Goal: Information Seeking & Learning: Learn about a topic

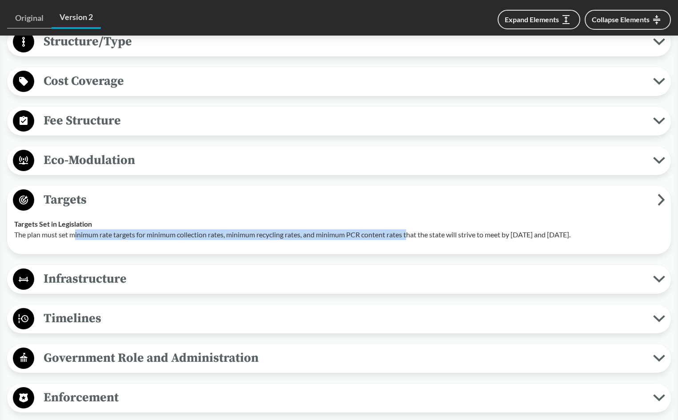
scroll to position [755, 0]
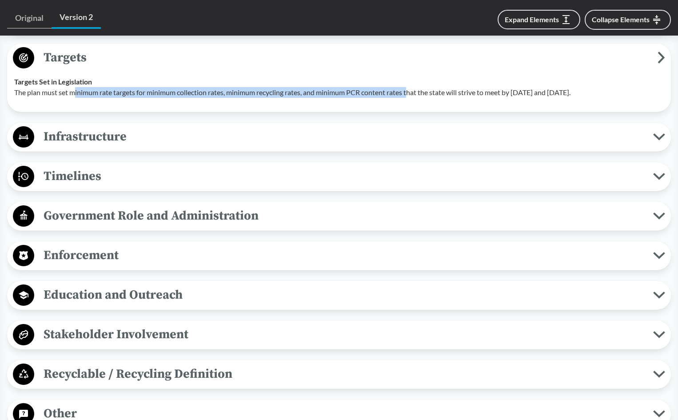
click at [74, 176] on span "Timelines" at bounding box center [343, 176] width 619 height 20
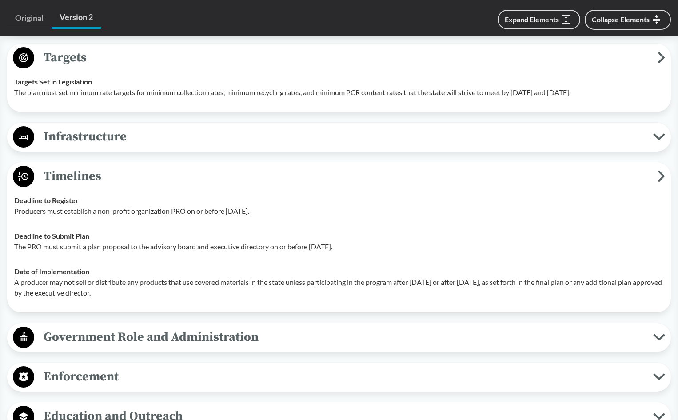
click at [102, 210] on p "Producers must establish a non-profit organization PRO on or before [DATE]." at bounding box center [339, 211] width 650 height 11
click at [303, 254] on td "Deadline to Submit Plan The PRO must submit a plan proposal to the advisory boa…" at bounding box center [339, 242] width 658 height 36
drag, startPoint x: 392, startPoint y: 243, endPoint x: 96, endPoint y: 234, distance: 296.5
click at [96, 234] on div "Deadline to Submit Plan The PRO must submit a plan proposal to the advisory boa…" at bounding box center [339, 241] width 650 height 21
click at [139, 259] on td "Date of Implementation A producer may not sell or distribute any products that …" at bounding box center [339, 282] width 658 height 46
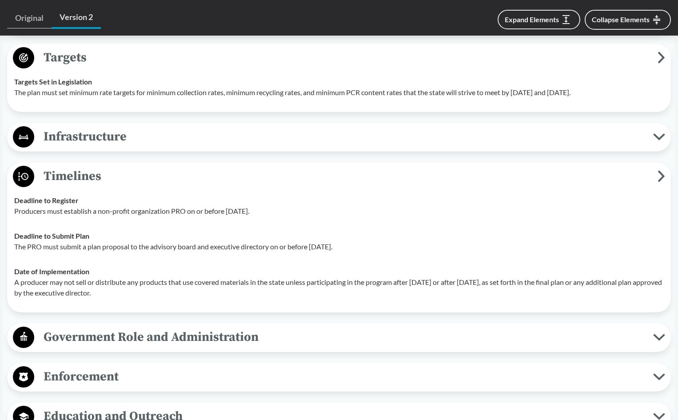
click at [136, 278] on p "A producer may not sell or distribute any products that use covered materials i…" at bounding box center [339, 287] width 650 height 21
click at [207, 289] on p "A producer may not sell or distribute any products that use covered materials i…" at bounding box center [339, 287] width 650 height 21
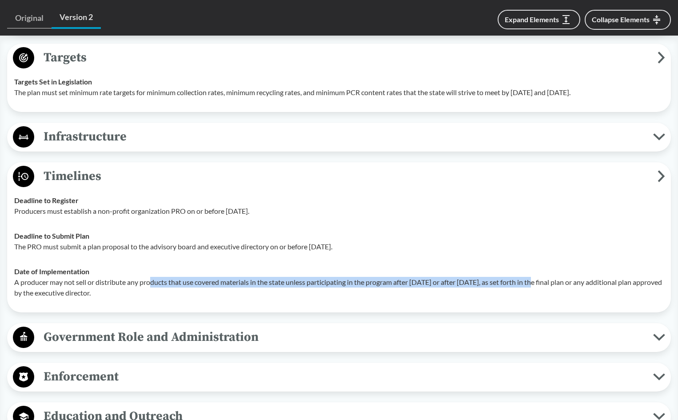
drag, startPoint x: 153, startPoint y: 283, endPoint x: 538, endPoint y: 277, distance: 385.3
click at [538, 277] on p "A producer may not sell or distribute any products that use covered materials i…" at bounding box center [339, 287] width 650 height 21
click at [220, 286] on p "A producer may not sell or distribute any products that use covered materials i…" at bounding box center [339, 287] width 650 height 21
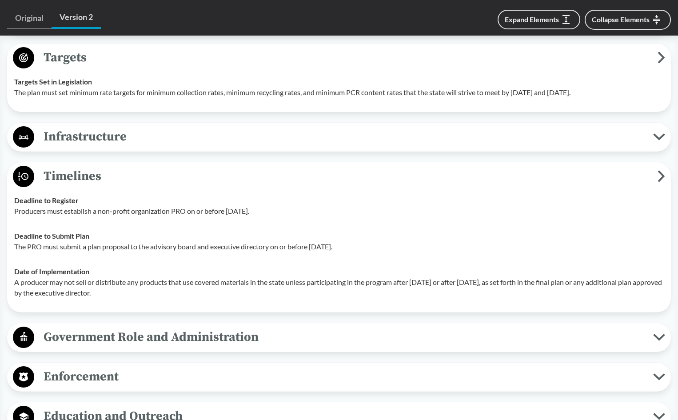
click at [255, 304] on td "Date of Implementation A producer may not sell or distribute any products that …" at bounding box center [339, 282] width 658 height 46
drag, startPoint x: 261, startPoint y: 269, endPoint x: 284, endPoint y: 249, distance: 30.2
click at [260, 269] on div "Date of Implementation A producer may not sell or distribute any products that …" at bounding box center [339, 282] width 650 height 32
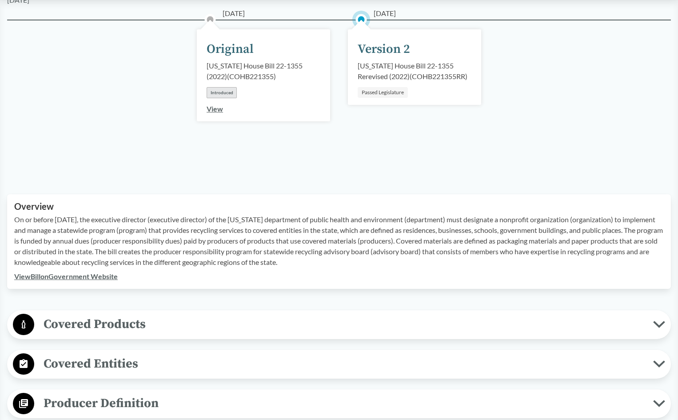
scroll to position [0, 0]
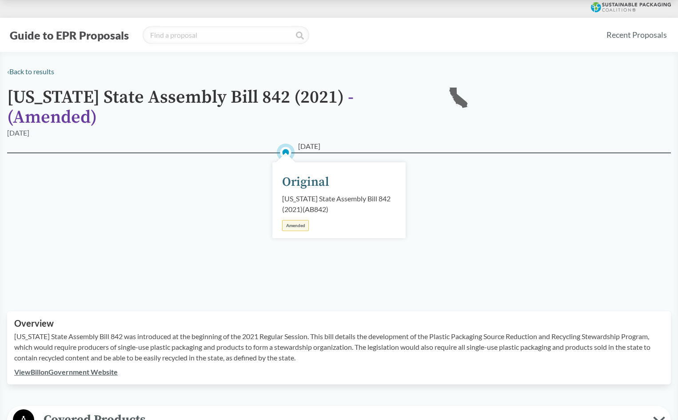
drag, startPoint x: 227, startPoint y: 237, endPoint x: 209, endPoint y: 225, distance: 21.4
click at [226, 236] on div "[DATE] Original [US_STATE] State Assembly Bill 842 (2021) ( AB842 ) Amended" at bounding box center [339, 220] width 664 height 137
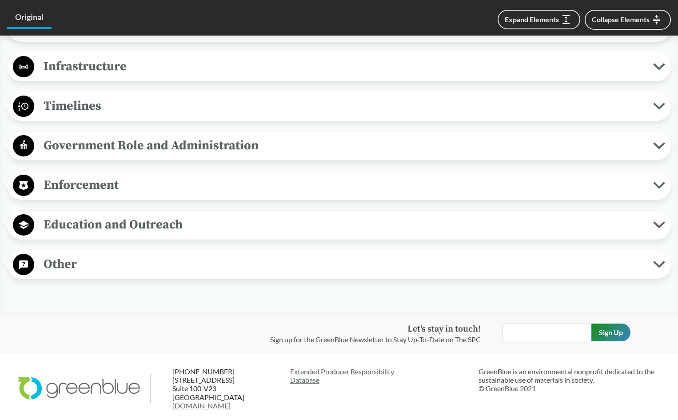
scroll to position [812, 0]
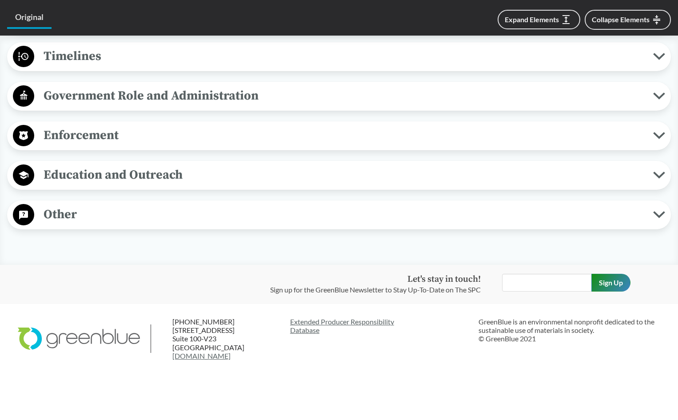
click at [70, 55] on span "Timelines" at bounding box center [343, 56] width 619 height 20
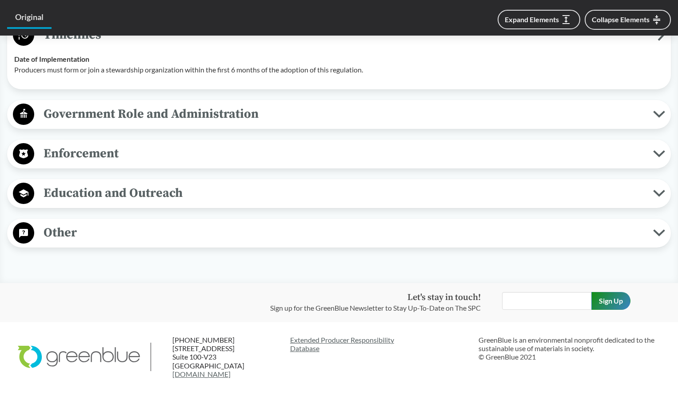
click at [271, 75] on p "Producers must form or join a stewardship organization within the first 6 month…" at bounding box center [339, 69] width 650 height 11
click at [188, 75] on p "Producers must form or join a stewardship organization within the first 6 month…" at bounding box center [339, 69] width 650 height 11
click at [194, 89] on div "Timelines Date of Implementation Producers must form or join a stewardship orga…" at bounding box center [339, 55] width 664 height 68
click at [195, 82] on td "Date of Implementation Producers must form or join a stewardship organization w…" at bounding box center [339, 65] width 658 height 36
click at [198, 82] on td "Date of Implementation Producers must form or join a stewardship organization w…" at bounding box center [339, 65] width 658 height 36
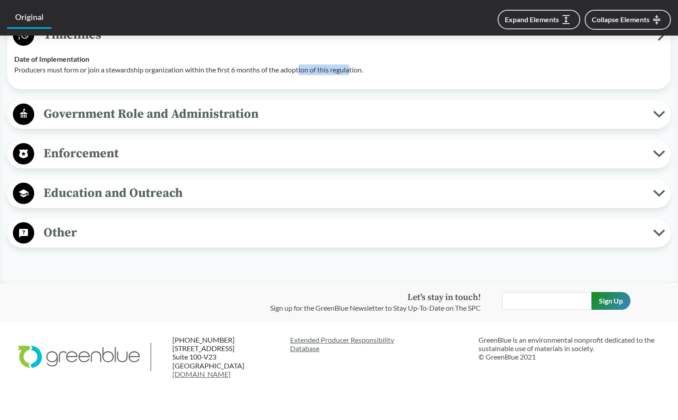
drag, startPoint x: 352, startPoint y: 95, endPoint x: 302, endPoint y: 98, distance: 50.3
click at [302, 82] on td "Date of Implementation Producers must form or join a stewardship organization w…" at bounding box center [339, 65] width 658 height 36
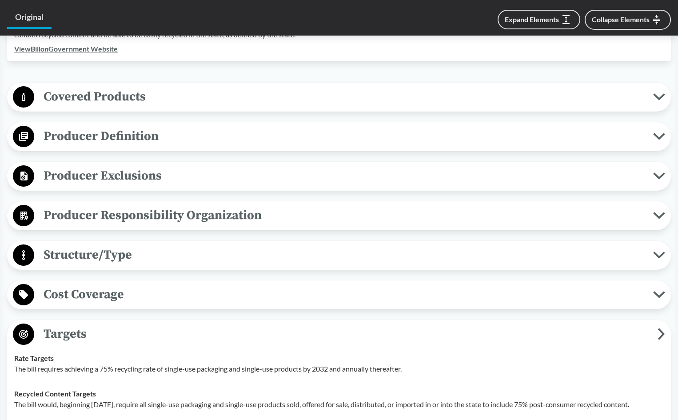
scroll to position [456, 0]
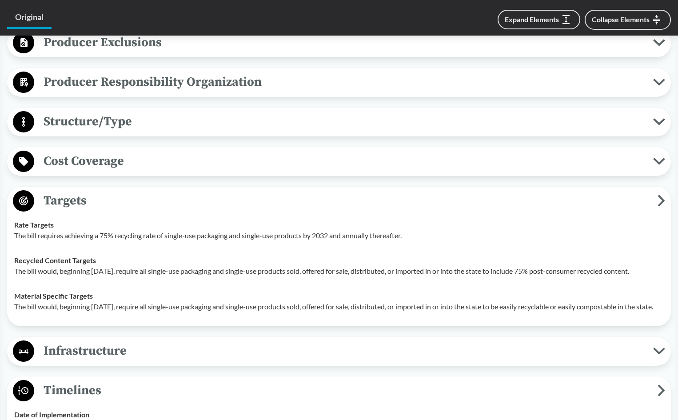
drag, startPoint x: 113, startPoint y: 367, endPoint x: 164, endPoint y: 367, distance: 51.5
click at [113, 361] on span "Infrastructure" at bounding box center [343, 351] width 619 height 20
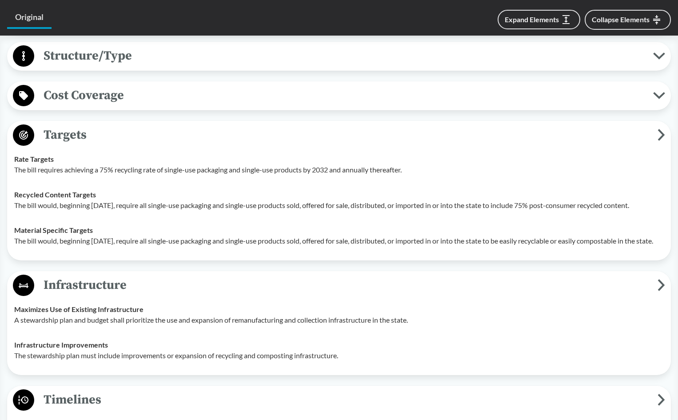
scroll to position [679, 0]
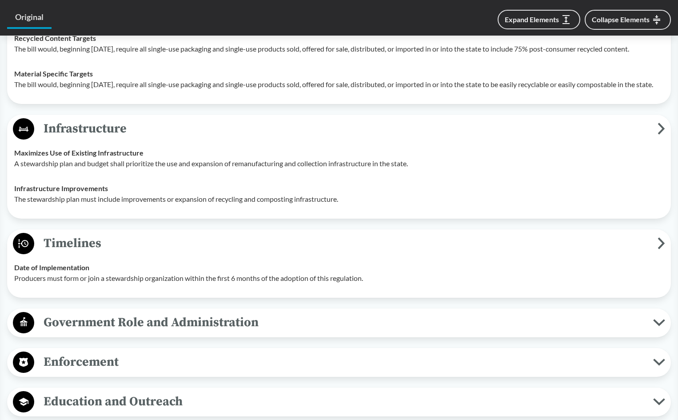
click at [398, 281] on td "Date of Implementation Producers must form or join a stewardship organization w…" at bounding box center [339, 273] width 658 height 36
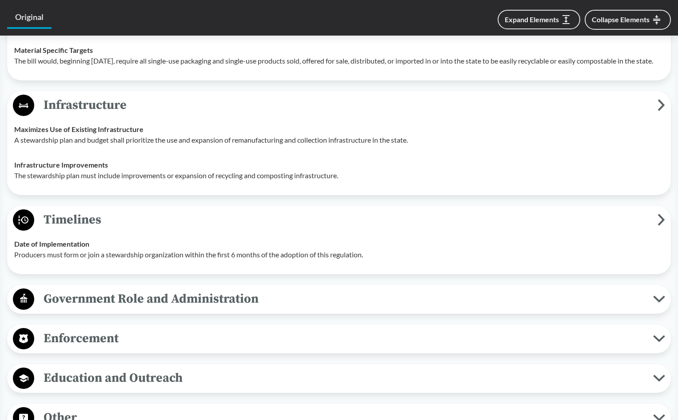
scroll to position [723, 0]
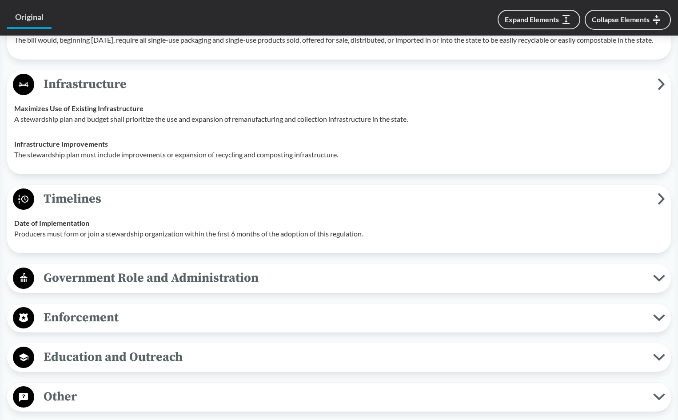
click at [108, 239] on p "Producers must form or join a stewardship organization within the first 6 month…" at bounding box center [339, 233] width 650 height 11
click at [248, 279] on div "Covered Products Material Specific Packaging is defined as any plastic material…" at bounding box center [339, 47] width 664 height 729
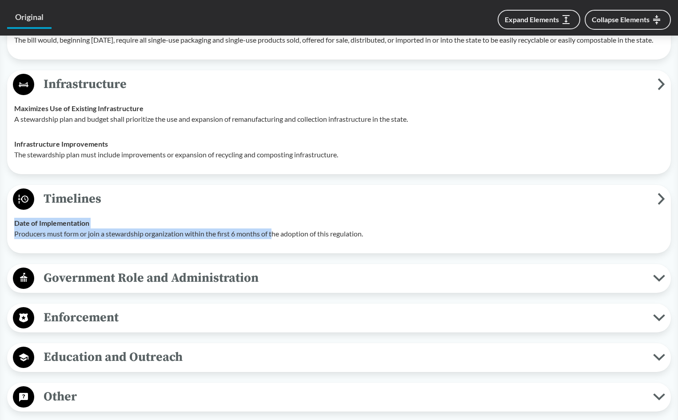
drag, startPoint x: 274, startPoint y: 254, endPoint x: 184, endPoint y: 247, distance: 90.9
click at [184, 239] on div "Date of Implementation Producers must form or join a stewardship organization w…" at bounding box center [339, 228] width 650 height 21
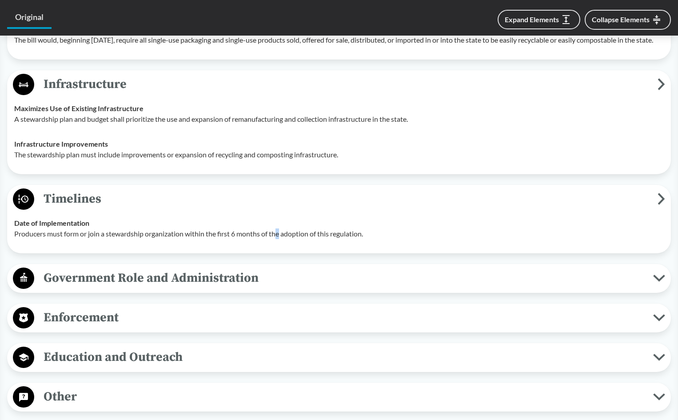
click at [279, 246] on td "Date of Implementation Producers must form or join a stewardship organization w…" at bounding box center [339, 229] width 658 height 36
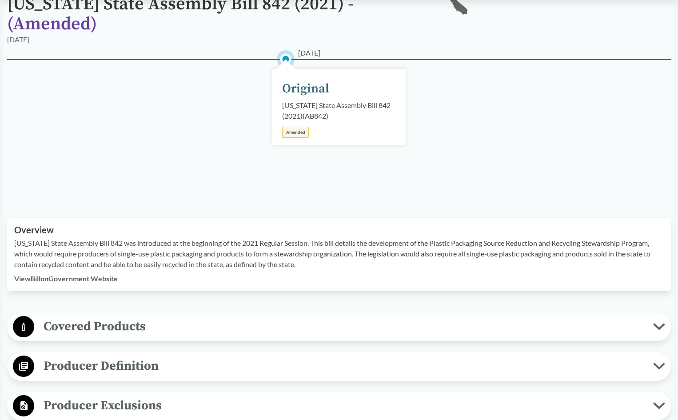
scroll to position [12, 0]
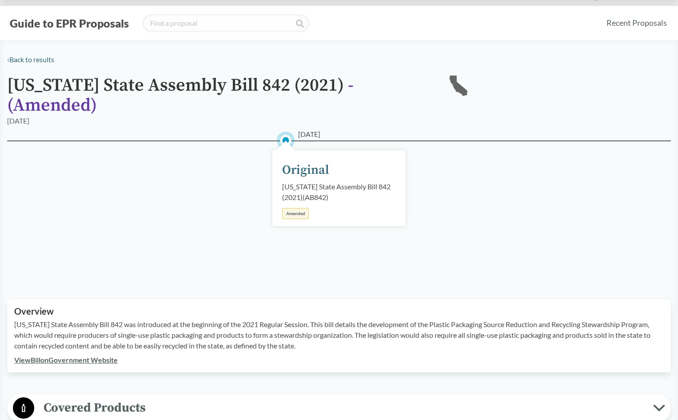
click at [349, 275] on div "[DATE] Original [US_STATE] State Assembly Bill 842 (2021) ( AB842 ) Amended" at bounding box center [339, 208] width 664 height 137
drag, startPoint x: 548, startPoint y: 295, endPoint x: 475, endPoint y: 272, distance: 77.2
click at [142, 198] on div "[DATE] Original [US_STATE] State Assembly Bill 842 (2021) ( AB842 ) Amended" at bounding box center [339, 208] width 664 height 137
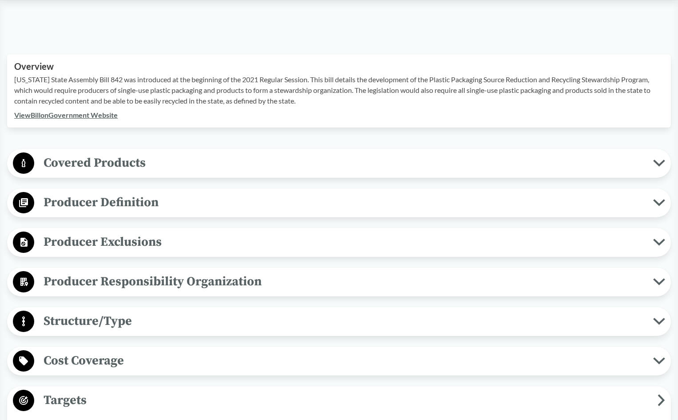
scroll to position [279, 0]
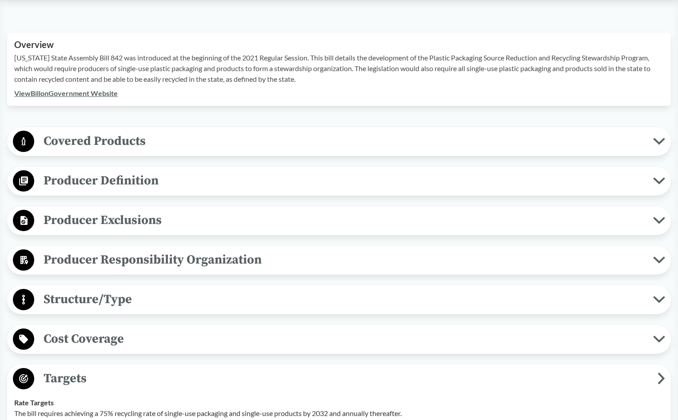
click at [81, 184] on span "Producer Definition" at bounding box center [343, 181] width 619 height 20
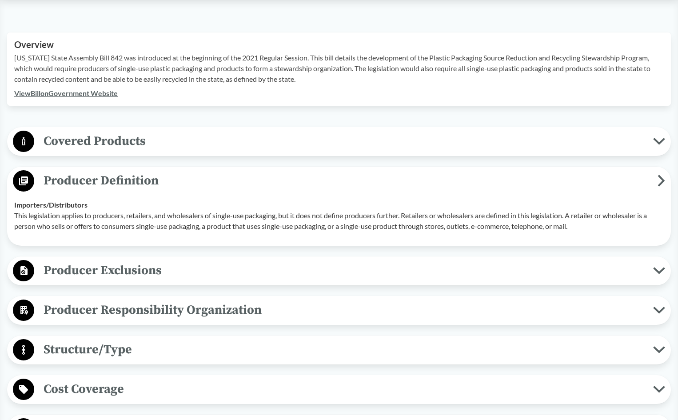
drag, startPoint x: 83, startPoint y: 216, endPoint x: 84, endPoint y: 211, distance: 4.6
click at [84, 211] on p "This legislation applies to producers, retailers, and wholesalers of single-use…" at bounding box center [339, 220] width 650 height 21
click at [148, 219] on p "This legislation applies to producers, retailers, and wholesalers of single-use…" at bounding box center [339, 220] width 650 height 21
click at [291, 223] on p "This legislation applies to producers, retailers, and wholesalers of single-use…" at bounding box center [339, 220] width 650 height 21
click at [496, 225] on p "This legislation applies to producers, retailers, and wholesalers of single-use…" at bounding box center [339, 220] width 650 height 21
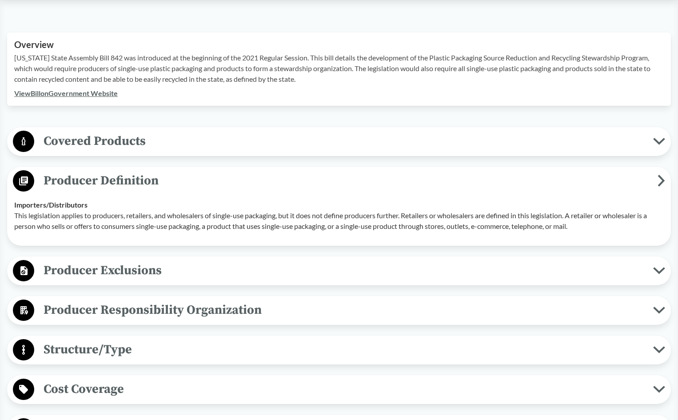
click at [496, 225] on p "This legislation applies to producers, retailers, and wholesalers of single-use…" at bounding box center [339, 220] width 650 height 21
drag, startPoint x: 94, startPoint y: 216, endPoint x: 278, endPoint y: 220, distance: 184.0
click at [278, 220] on p "This legislation applies to producers, retailers, and wholesalers of single-use…" at bounding box center [339, 220] width 650 height 21
click at [127, 267] on span "Producer Exclusions" at bounding box center [343, 270] width 619 height 20
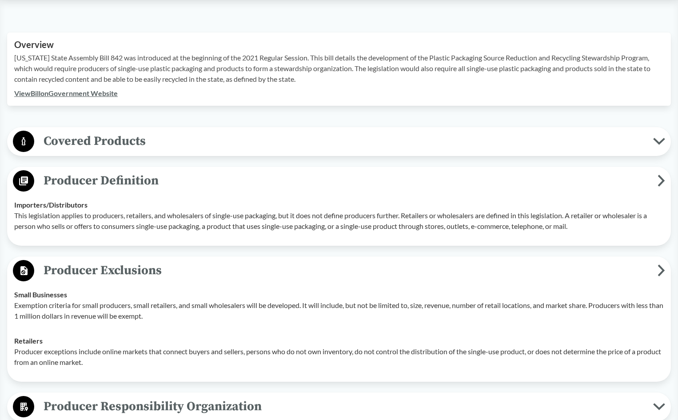
click at [69, 313] on p "Exemption criteria for small producers, small retailers, and small wholesalers …" at bounding box center [339, 310] width 650 height 21
click at [215, 358] on p "Producer exceptions include online markets that connect buyers and sellers, per…" at bounding box center [339, 356] width 650 height 21
click at [149, 366] on p "Producer exceptions include online markets that connect buyers and sellers, per…" at bounding box center [339, 356] width 650 height 21
click at [163, 338] on div "Retailers Producer exceptions include online markets that connect buyers and se…" at bounding box center [339, 351] width 650 height 32
click at [168, 229] on p "This legislation applies to producers, retailers, and wholesalers of single-use…" at bounding box center [339, 220] width 650 height 21
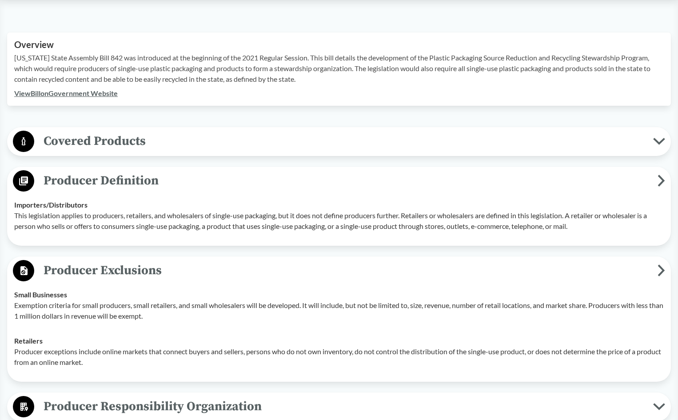
click at [108, 227] on p "This legislation applies to producers, retailers, and wholesalers of single-use…" at bounding box center [339, 220] width 650 height 21
drag, startPoint x: 96, startPoint y: 217, endPoint x: 280, endPoint y: 220, distance: 184.9
click at [280, 220] on p "This legislation applies to producers, retailers, and wholesalers of single-use…" at bounding box center [339, 220] width 650 height 21
copy p "roducers, retailers, and wholesalers of single-use packaging"
click at [96, 217] on p "This legislation applies to producers, retailers, and wholesalers of single-use…" at bounding box center [339, 220] width 650 height 21
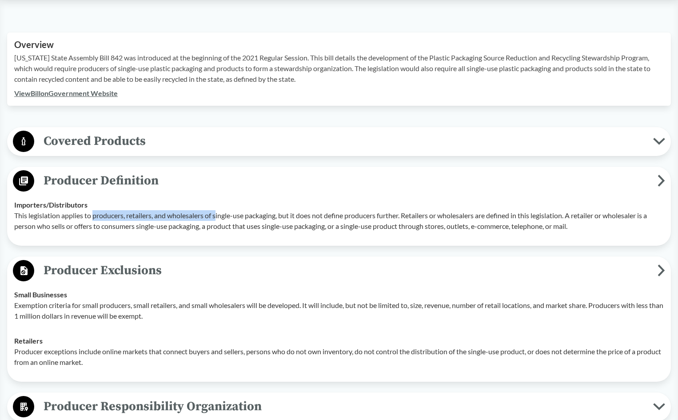
drag, startPoint x: 93, startPoint y: 216, endPoint x: 122, endPoint y: 214, distance: 29.4
click at [203, 214] on p "This legislation applies to producers, retailers, and wholesalers of single-use…" at bounding box center [339, 220] width 650 height 21
click at [29, 199] on td "Importers/​Distributors This legislation applies to producers, retailers, and w…" at bounding box center [339, 215] width 658 height 46
click at [32, 206] on strong "Importers/​Distributors" at bounding box center [50, 204] width 73 height 8
drag, startPoint x: 97, startPoint y: 301, endPoint x: 105, endPoint y: 301, distance: 8.0
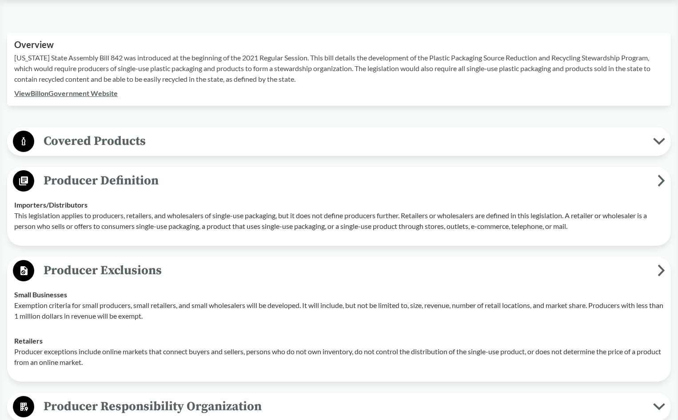
click at [96, 301] on p "Exemption criteria for small producers, small retailers, and small wholesalers …" at bounding box center [339, 310] width 650 height 21
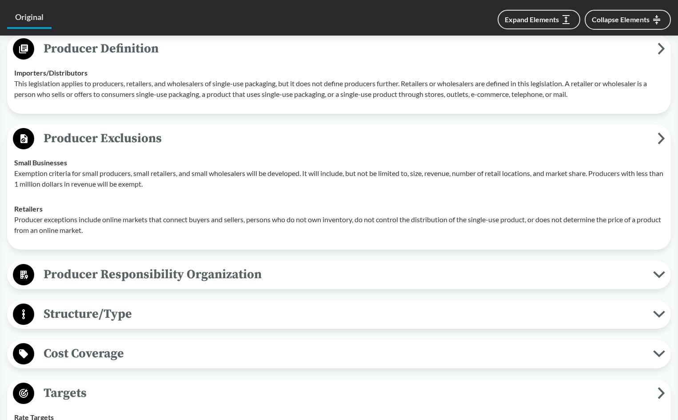
scroll to position [412, 0]
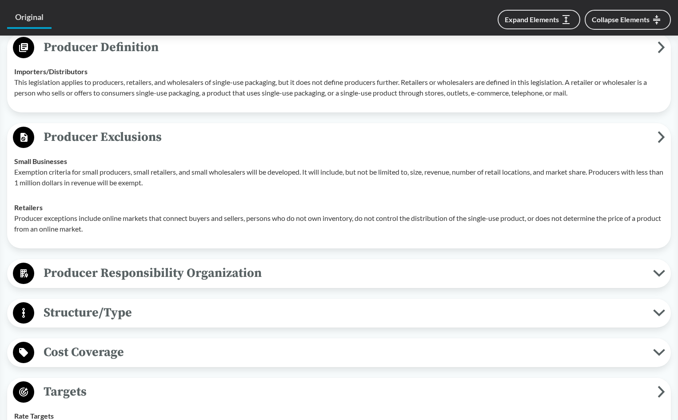
click at [231, 204] on div "Retailers Producer exceptions include online markets that connect buyers and se…" at bounding box center [339, 218] width 650 height 32
click at [179, 223] on p "Producer exceptions include online markets that connect buyers and sellers, per…" at bounding box center [339, 223] width 650 height 21
click at [274, 228] on p "Producer exceptions include online markets that connect buyers and sellers, per…" at bounding box center [339, 223] width 650 height 21
click at [275, 224] on p "Producer exceptions include online markets that connect buyers and sellers, per…" at bounding box center [339, 223] width 650 height 21
click at [75, 221] on p "Producer exceptions include online markets that connect buyers and sellers, per…" at bounding box center [339, 223] width 650 height 21
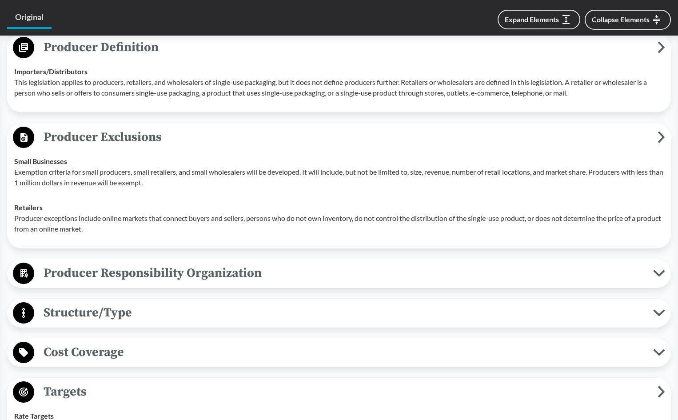
drag, startPoint x: 127, startPoint y: 222, endPoint x: 206, endPoint y: 226, distance: 79.6
click at [128, 222] on p "Producer exceptions include online markets that connect buyers and sellers, per…" at bounding box center [339, 223] width 650 height 21
drag, startPoint x: 218, startPoint y: 227, endPoint x: 316, endPoint y: 240, distance: 99.1
click at [218, 227] on p "Producer exceptions include online markets that connect buyers and sellers, per…" at bounding box center [339, 223] width 650 height 21
click at [385, 219] on p "Producer exceptions include online markets that connect buyers and sellers, per…" at bounding box center [339, 223] width 650 height 21
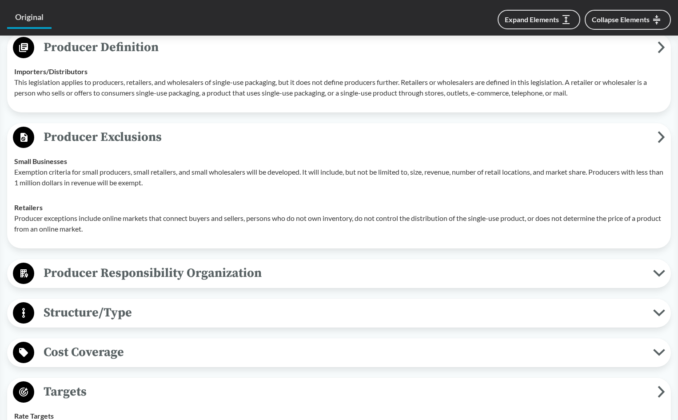
drag, startPoint x: 352, startPoint y: 215, endPoint x: 365, endPoint y: 218, distance: 12.9
click at [353, 215] on p "Producer exceptions include online markets that connect buyers and sellers, per…" at bounding box center [339, 223] width 650 height 21
click at [121, 273] on span "Producer Responsibility Organization" at bounding box center [343, 273] width 619 height 20
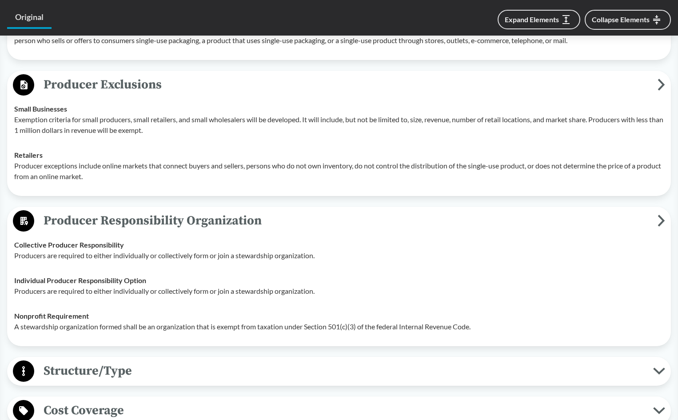
scroll to position [501, 0]
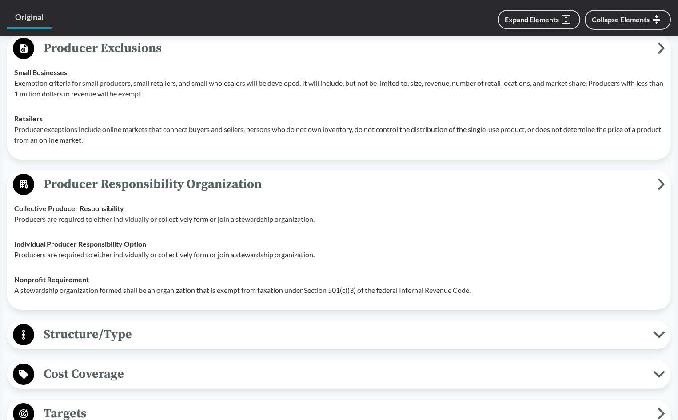
click at [173, 277] on div "Nonprofit Requirement A stewardship organization formed shall be an organizatio…" at bounding box center [339, 284] width 650 height 21
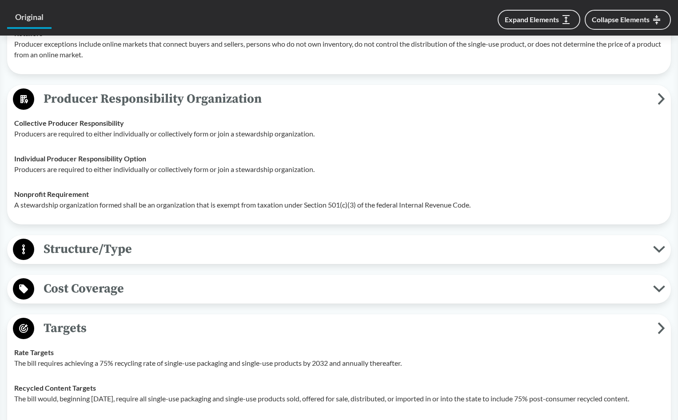
scroll to position [590, 0]
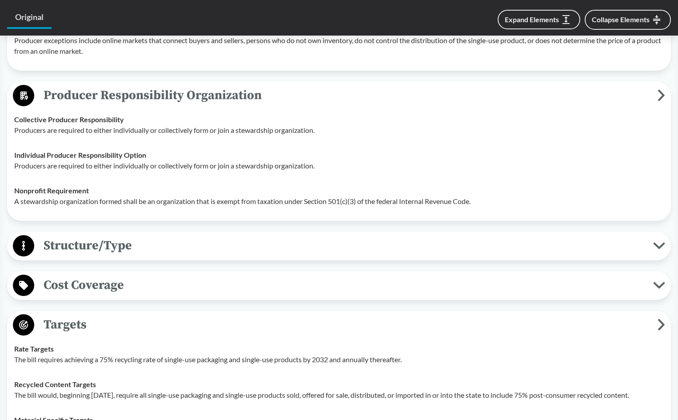
click at [84, 248] on span "Structure/Type" at bounding box center [343, 246] width 619 height 20
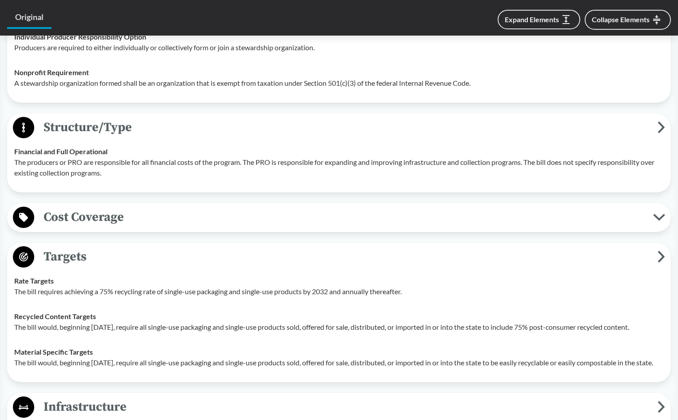
scroll to position [723, 0]
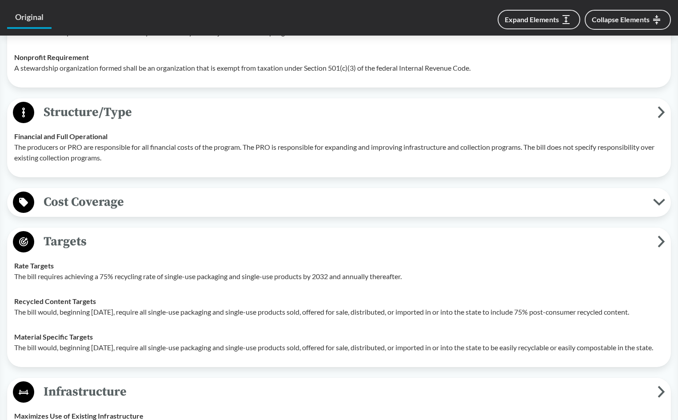
drag, startPoint x: 54, startPoint y: 150, endPoint x: 71, endPoint y: 148, distance: 16.6
click at [55, 149] on p "The producers or PRO are responsible for all financial costs of the program. Th…" at bounding box center [339, 152] width 650 height 21
click at [108, 158] on p "The producers or PRO are responsible for all financial costs of the program. Th…" at bounding box center [339, 152] width 650 height 21
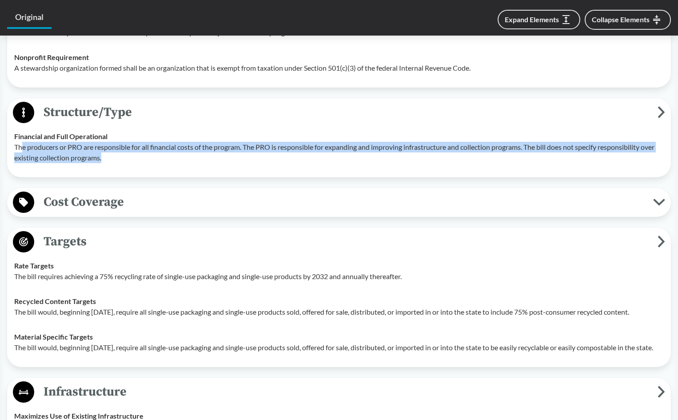
drag, startPoint x: 108, startPoint y: 158, endPoint x: 22, endPoint y: 142, distance: 87.2
click at [22, 142] on p "The producers or PRO are responsible for all financial costs of the program. Th…" at bounding box center [339, 152] width 650 height 21
click at [128, 161] on p "The producers or PRO are responsible for all financial costs of the program. Th…" at bounding box center [339, 152] width 650 height 21
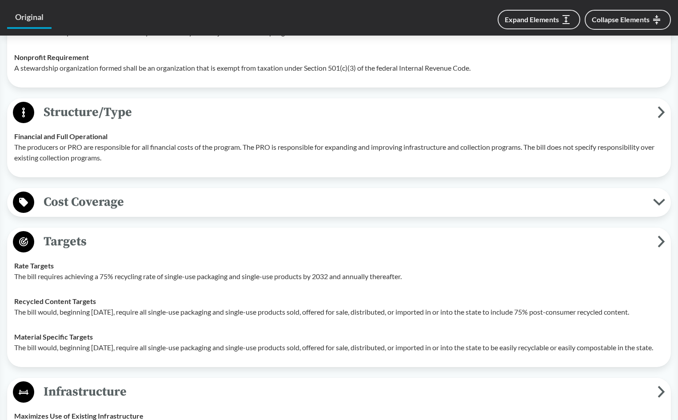
click at [117, 204] on span "Cost Coverage" at bounding box center [343, 202] width 619 height 20
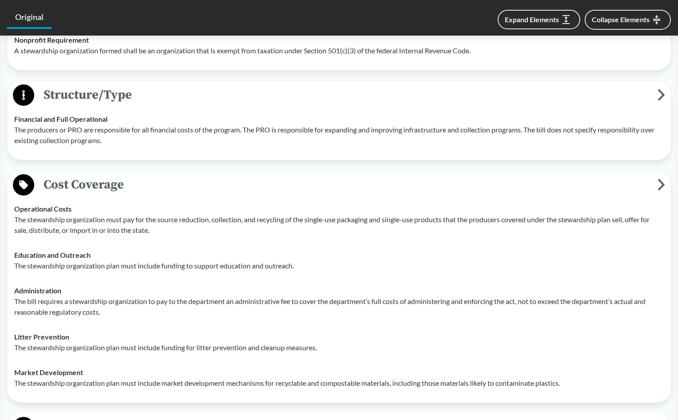
scroll to position [767, 0]
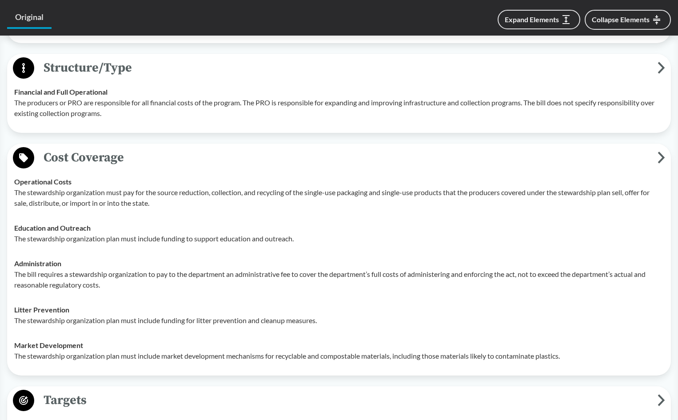
drag, startPoint x: 320, startPoint y: 257, endPoint x: 234, endPoint y: 240, distance: 88.2
click at [320, 257] on td "Administration The bill requires a stewardship organization to pay to the depar…" at bounding box center [339, 274] width 658 height 46
click at [56, 192] on p "The stewardship organization must pay for the source reduction, collection, and…" at bounding box center [339, 197] width 650 height 21
click at [108, 236] on p "The stewardship organization plan must include funding to support education and…" at bounding box center [339, 238] width 650 height 11
click at [83, 168] on button "Cost Coverage" at bounding box center [339, 158] width 658 height 23
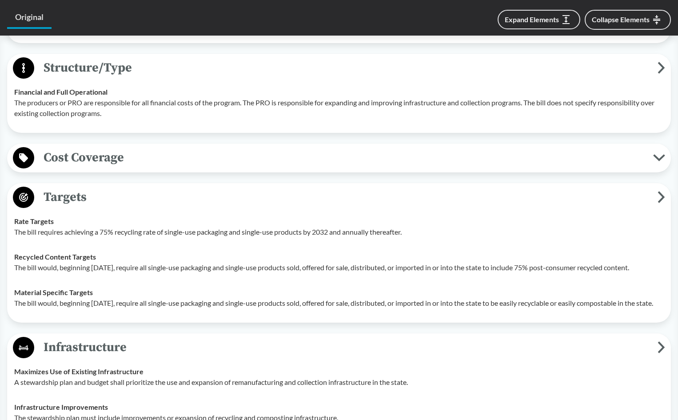
click at [102, 153] on span "Cost Coverage" at bounding box center [343, 158] width 619 height 20
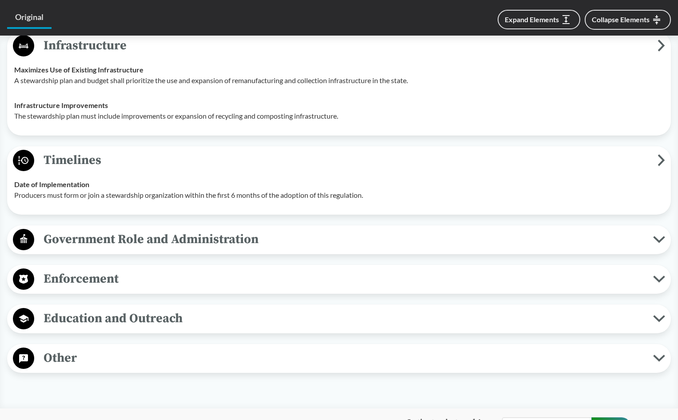
scroll to position [1434, 0]
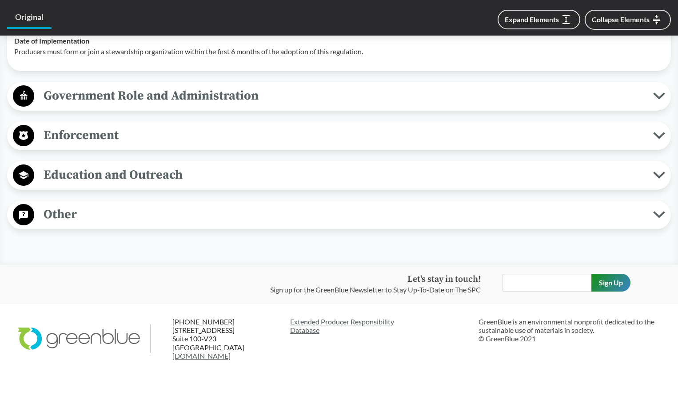
click at [413, 357] on footer "[PHONE_NUMBER] [STREET_ADDRESS] [DOMAIN_NAME] Extended Producer Responsibility …" at bounding box center [339, 338] width 678 height 69
click at [627, 340] on p "GreenBlue is an environmental nonprofit dedicated to the sustainable use of mat…" at bounding box center [570, 330] width 182 height 26
click at [634, 341] on p "GreenBlue is an environmental nonprofit dedicated to the sustainable use of mat…" at bounding box center [570, 330] width 182 height 26
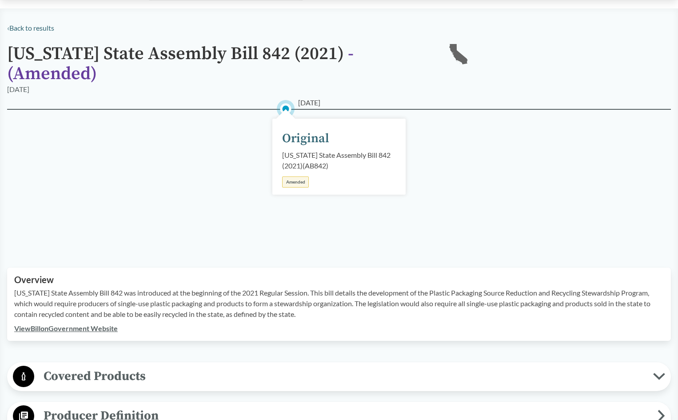
scroll to position [0, 0]
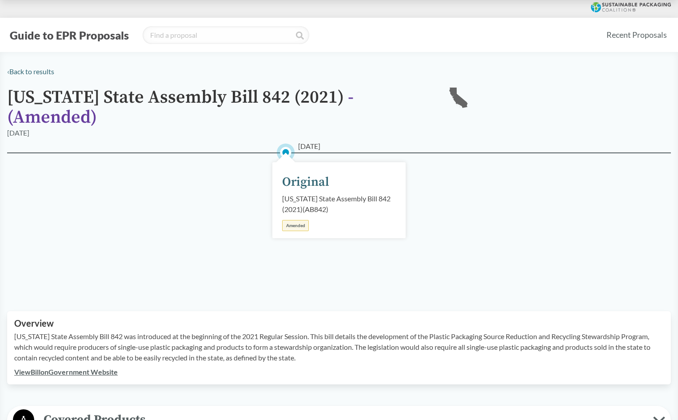
click at [521, 253] on div "[DATE] Original [US_STATE] State Assembly Bill 842 (2021) ( AB842 ) Amended" at bounding box center [339, 220] width 664 height 137
click at [417, 286] on div "[DATE] Original [US_STATE] State Assembly Bill 842 (2021) ( AB842 ) Amended" at bounding box center [339, 220] width 664 height 137
